Goal: Find specific page/section: Find specific page/section

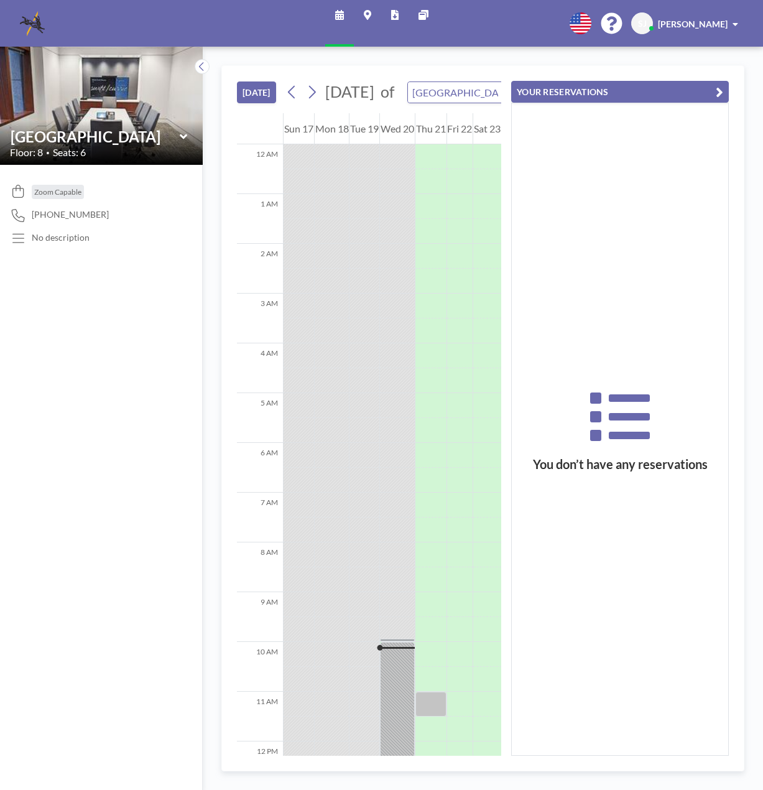
scroll to position [473, 0]
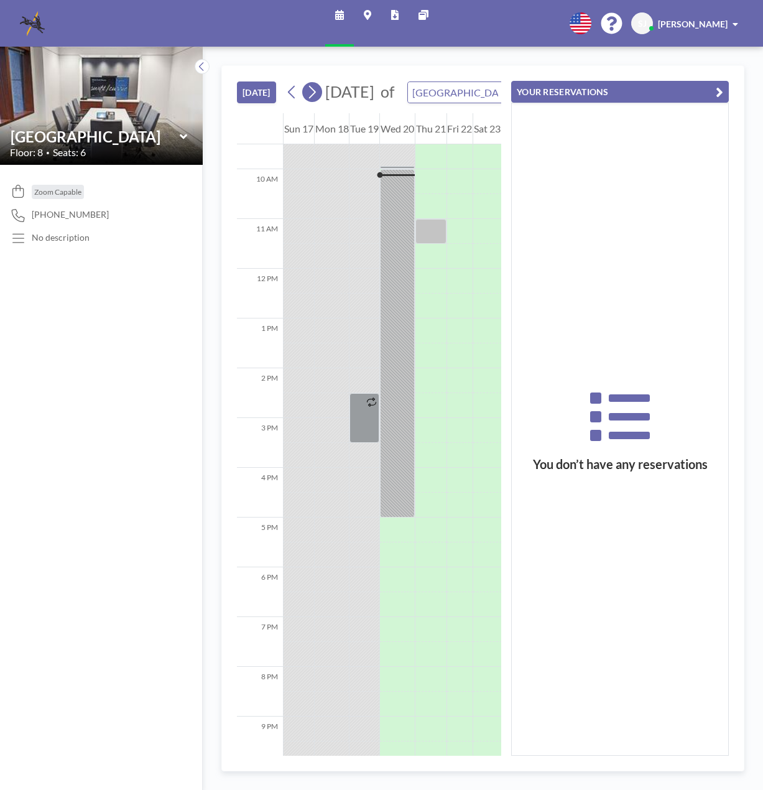
click at [314, 97] on icon at bounding box center [312, 92] width 12 height 19
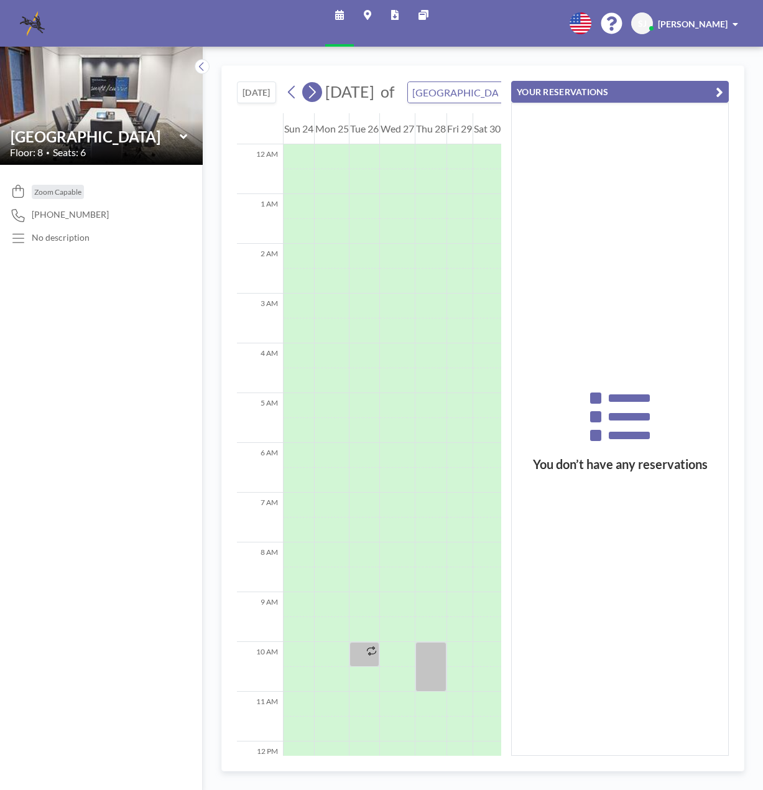
scroll to position [373, 0]
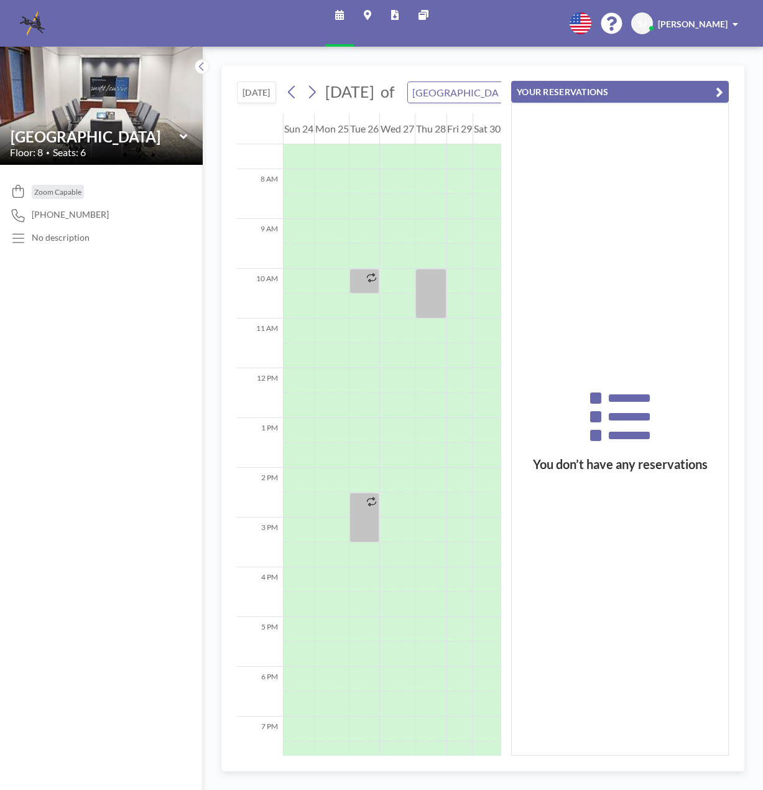
click at [189, 137] on div "[GEOGRAPHIC_DATA]" at bounding box center [101, 136] width 183 height 19
click at [180, 128] on div "[GEOGRAPHIC_DATA]" at bounding box center [101, 136] width 183 height 19
click at [184, 136] on icon at bounding box center [184, 137] width 8 height 12
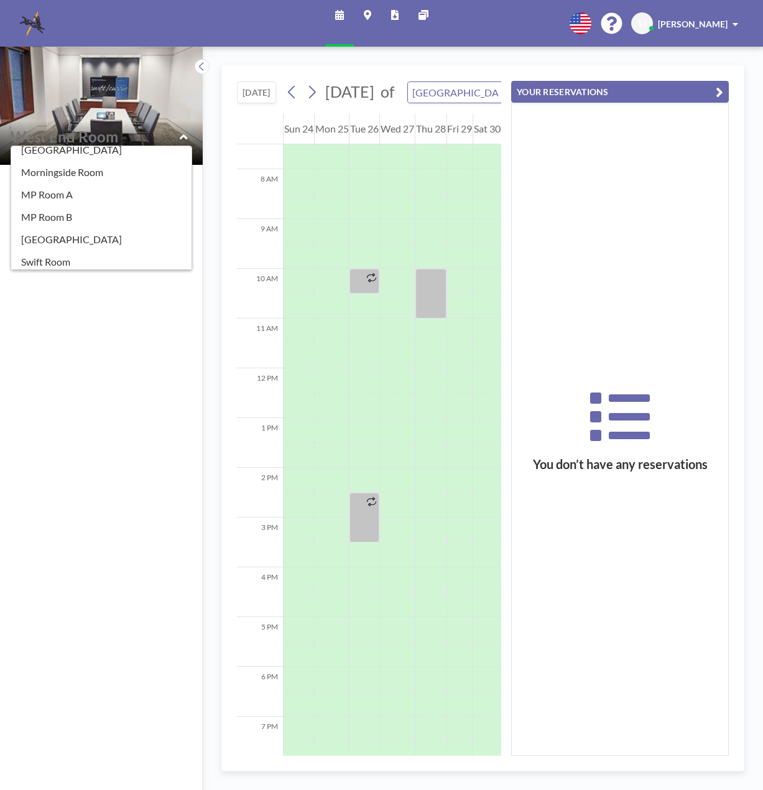
scroll to position [219, 0]
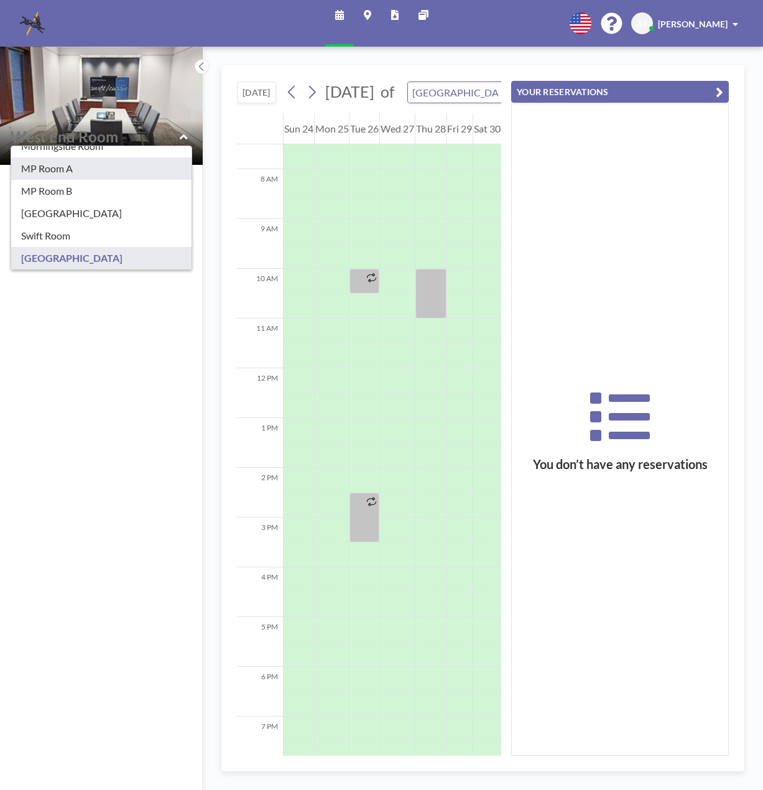
type input "MP Room A"
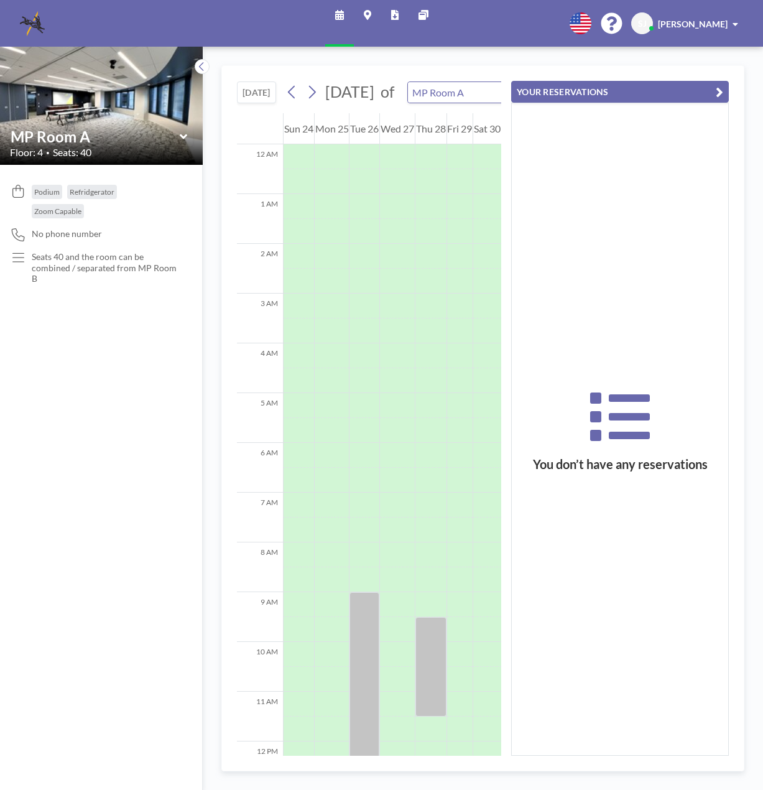
scroll to position [373, 0]
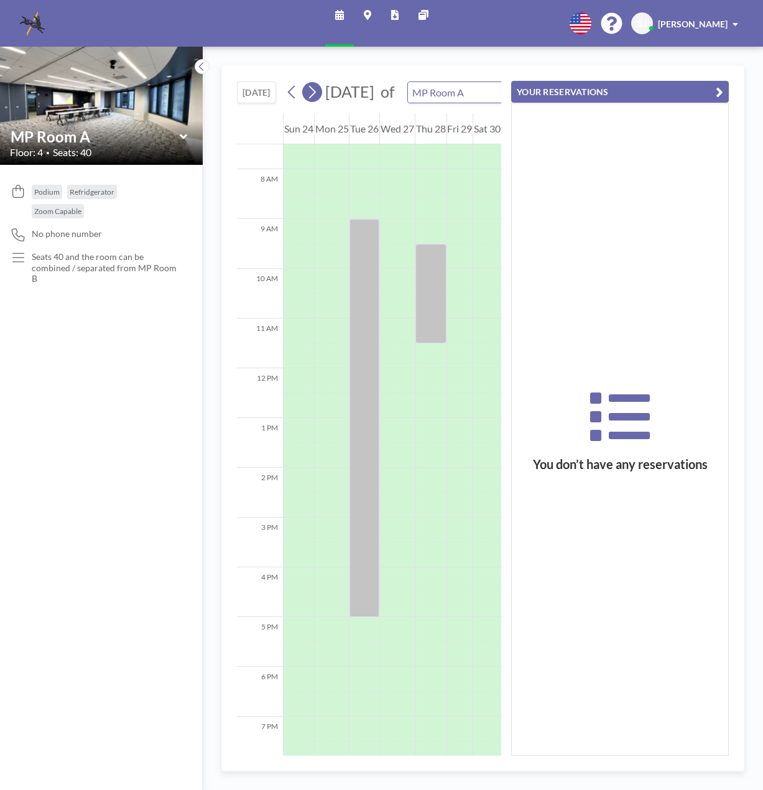
click at [315, 101] on icon at bounding box center [312, 92] width 12 height 19
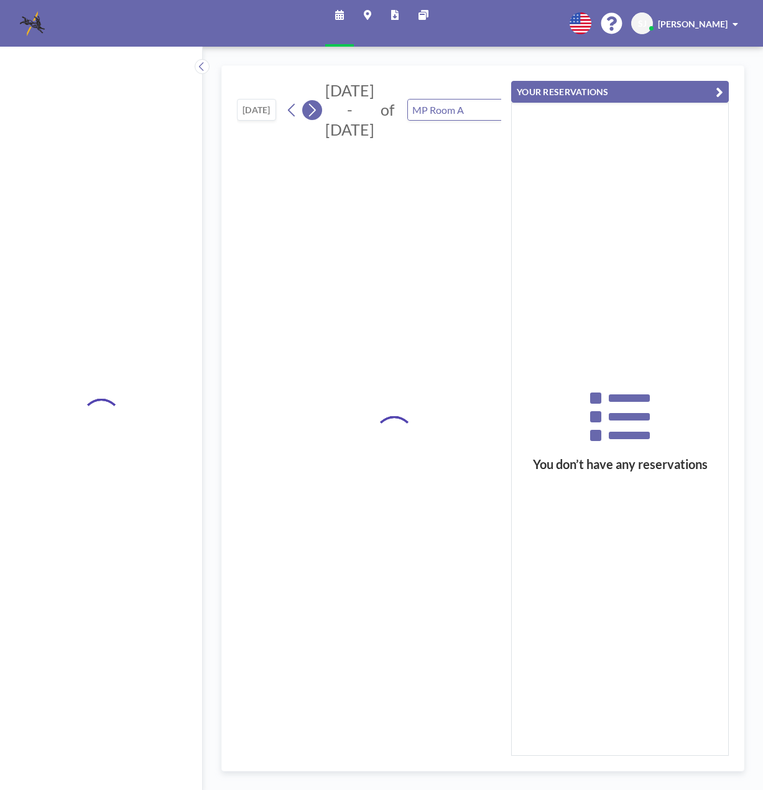
click at [315, 101] on icon at bounding box center [312, 110] width 12 height 19
click at [315, 101] on icon at bounding box center [312, 92] width 12 height 19
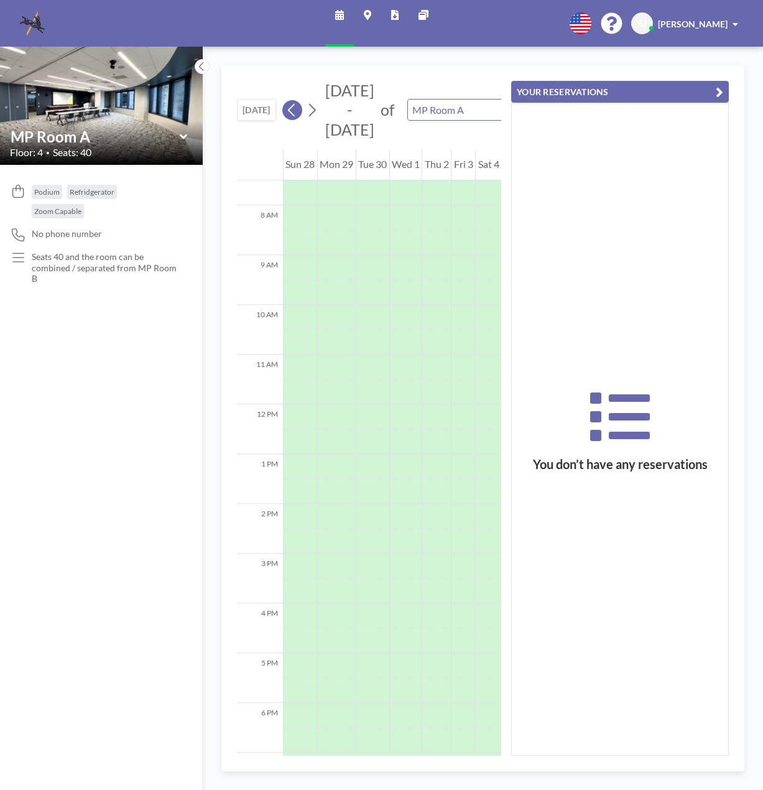
click at [287, 112] on button at bounding box center [292, 110] width 20 height 20
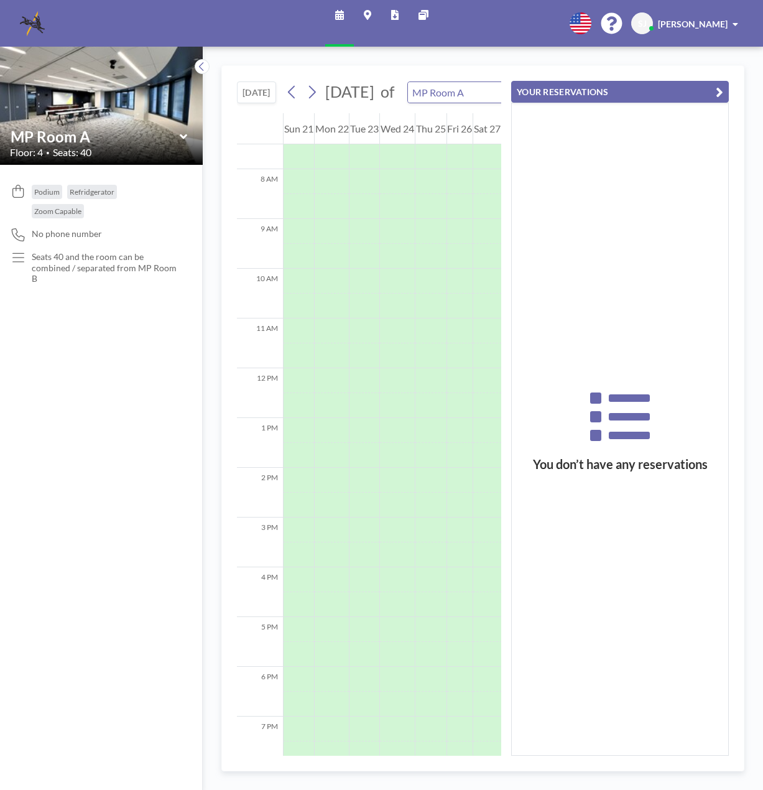
click at [287, 103] on div "[DATE] of MP Room A WEEKLY VIEW Loading..." at bounding box center [458, 92] width 353 height 22
click at [295, 101] on icon at bounding box center [292, 92] width 12 height 19
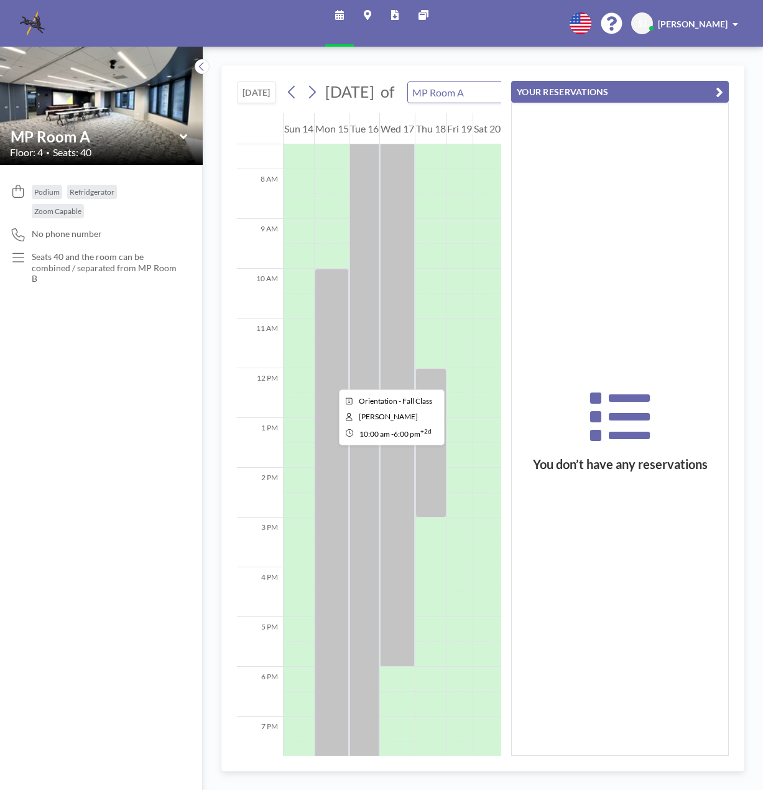
click at [329, 378] on div at bounding box center [332, 617] width 35 height 697
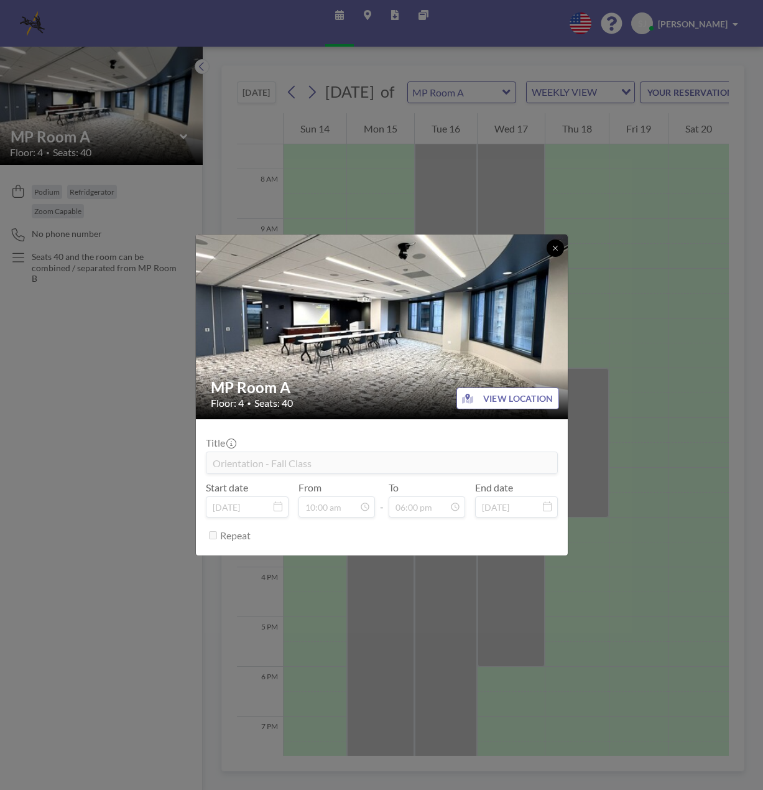
click at [551, 241] on button at bounding box center [555, 248] width 17 height 17
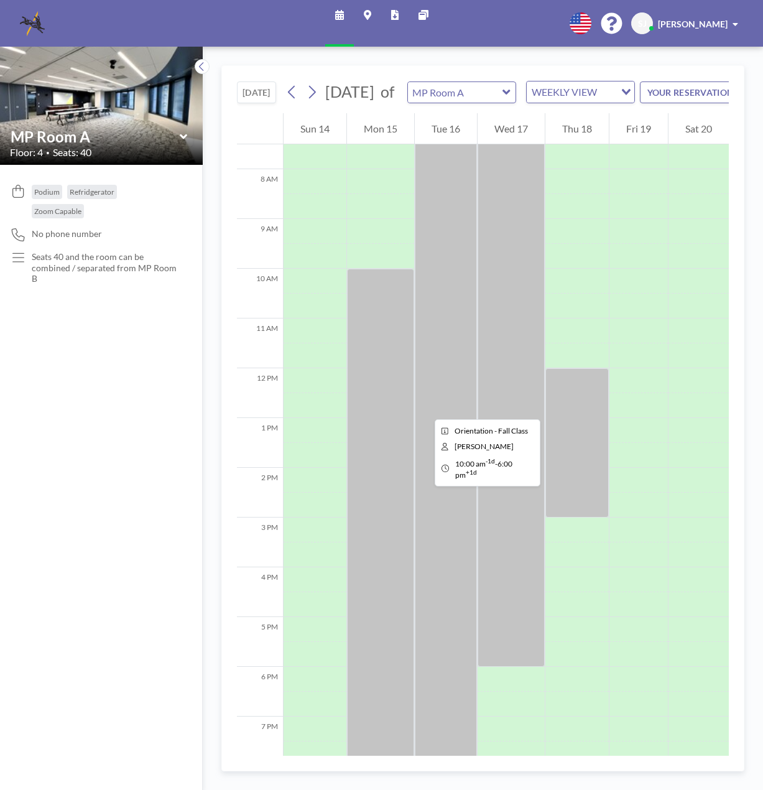
click at [414, 408] on div at bounding box center [380, 617] width 67 height 697
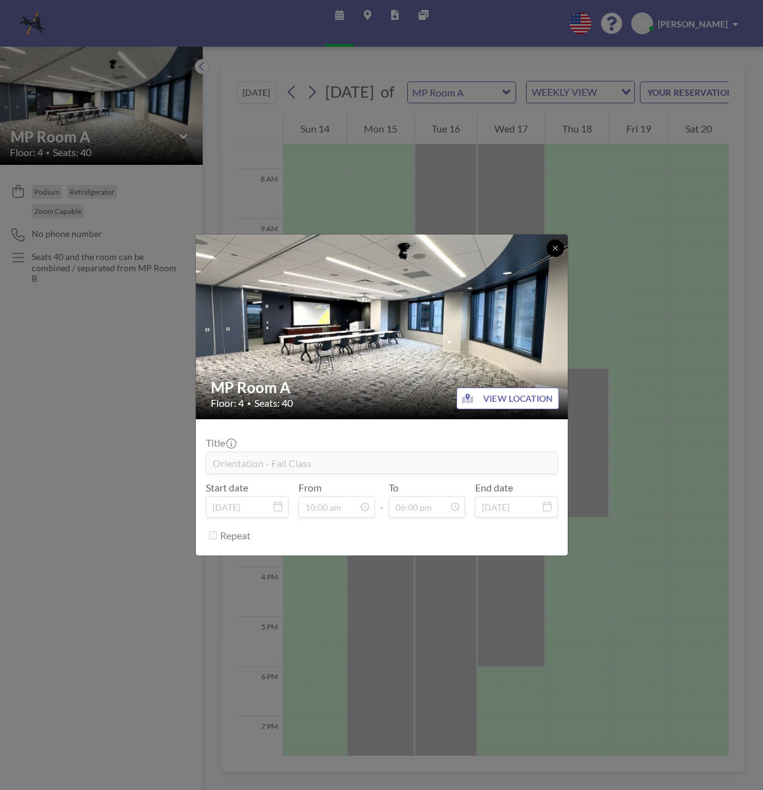
click at [557, 248] on icon at bounding box center [555, 247] width 7 height 7
